Goal: Task Accomplishment & Management: Use online tool/utility

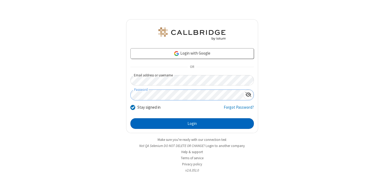
click at [192, 124] on button "Login" at bounding box center [193, 123] width 124 height 11
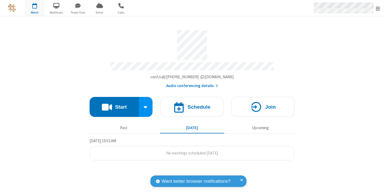
click at [378, 8] on span "Open menu" at bounding box center [378, 8] width 4 height 5
click at [35, 8] on span "button" at bounding box center [35, 5] width 20 height 9
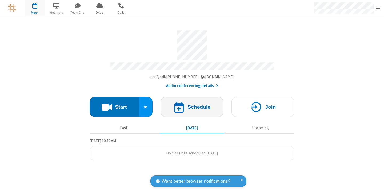
click at [192, 105] on h4 "Schedule" at bounding box center [199, 107] width 23 height 5
